Goal: Task Accomplishment & Management: Manage account settings

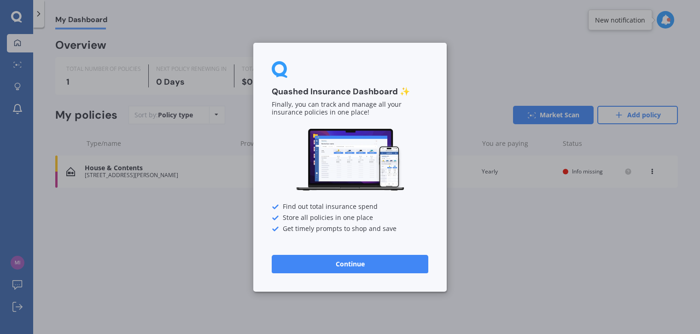
click at [357, 264] on button "Continue" at bounding box center [350, 264] width 157 height 18
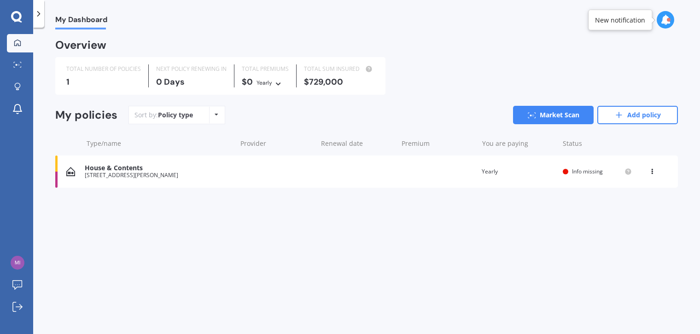
click at [145, 171] on div "House & Contents" at bounding box center [158, 168] width 147 height 8
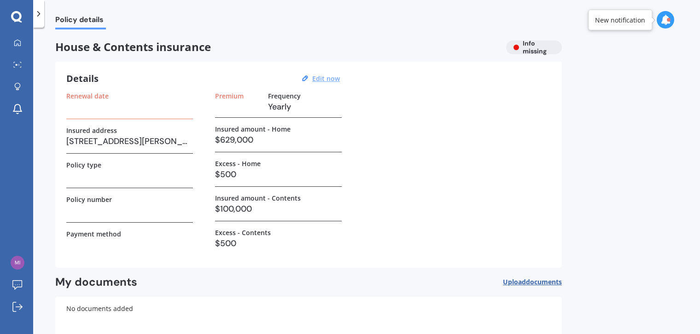
click at [330, 80] on u "Edit now" at bounding box center [326, 78] width 28 height 9
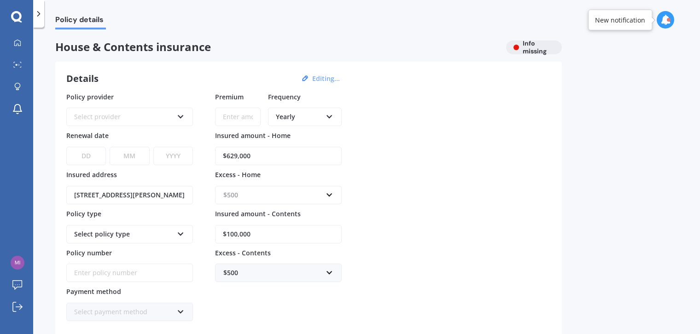
click at [330, 197] on input "text" at bounding box center [275, 194] width 118 height 17
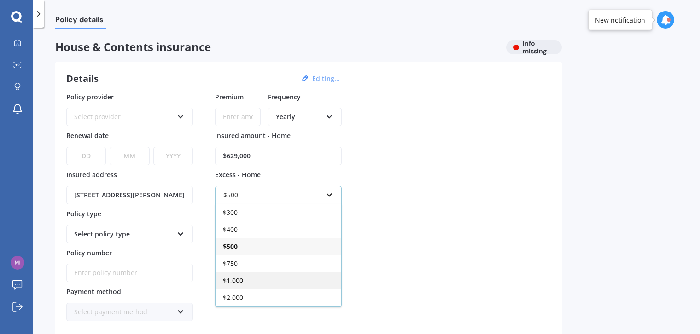
click at [303, 277] on div "$1,000" at bounding box center [278, 280] width 126 height 17
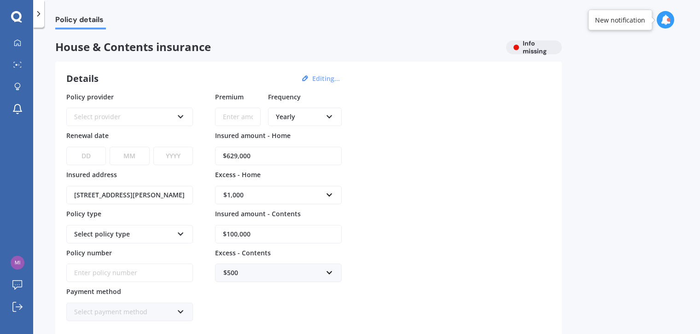
click at [667, 21] on div at bounding box center [669, 20] width 4 height 4
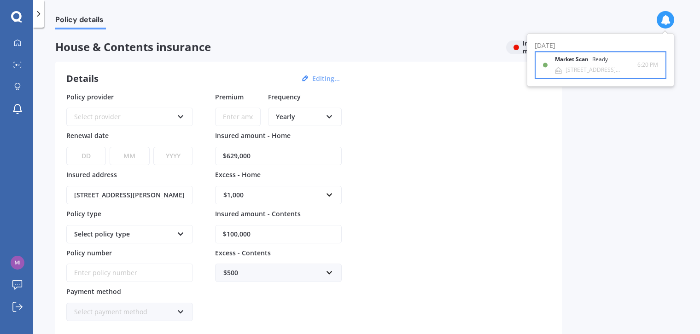
click at [602, 63] on div "Market Scan Ready" at bounding box center [587, 62] width 64 height 10
